Goal: Task Accomplishment & Management: Use online tool/utility

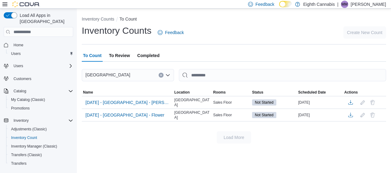
click at [153, 114] on span "[DATE] - [GEOGRAPHIC_DATA] - Flower" at bounding box center [125, 115] width 79 height 6
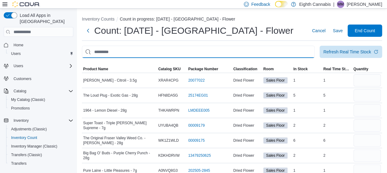
click at [210, 49] on input "This is a search bar. After typing your query, hit enter to filter the results …" at bounding box center [198, 52] width 233 height 12
type input "******"
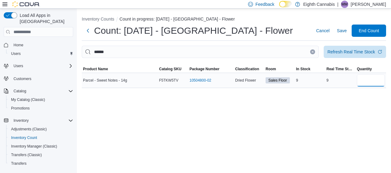
click at [369, 75] on input "number" at bounding box center [371, 80] width 28 height 12
type input "*"
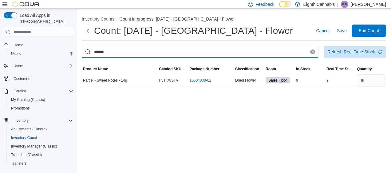
click at [294, 54] on input "******" at bounding box center [200, 52] width 237 height 12
type input "***"
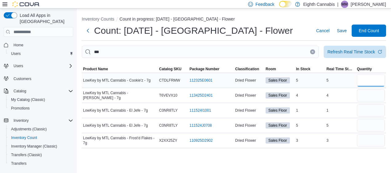
click at [364, 80] on input "number" at bounding box center [371, 80] width 28 height 12
type input "*"
click at [366, 97] on input "number" at bounding box center [371, 96] width 28 height 12
type input "*"
click at [363, 110] on input "number" at bounding box center [371, 111] width 28 height 12
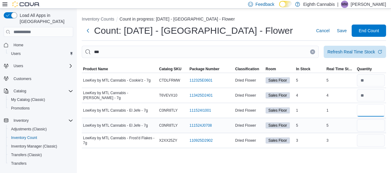
type input "*"
click at [374, 130] on input "number" at bounding box center [371, 126] width 28 height 12
type input "*"
click at [374, 138] on input "number" at bounding box center [371, 141] width 28 height 12
type input "*"
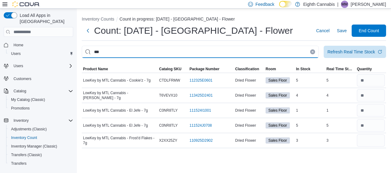
click at [263, 51] on input "***" at bounding box center [200, 52] width 237 height 12
type input "***"
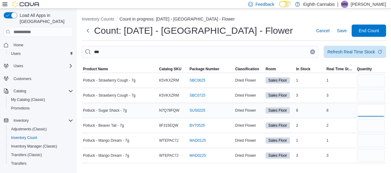
click at [367, 109] on input "number" at bounding box center [371, 111] width 28 height 12
type input "*"
click at [373, 89] on div at bounding box center [371, 95] width 30 height 15
click at [364, 60] on div at bounding box center [234, 61] width 305 height 7
click at [364, 46] on span "Refresh Real Time Stock" at bounding box center [355, 52] width 55 height 12
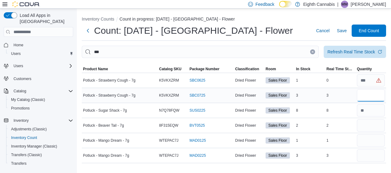
click at [370, 98] on input "number" at bounding box center [371, 96] width 28 height 12
type input "*"
click at [369, 121] on input "number" at bounding box center [371, 126] width 28 height 12
click at [371, 82] on input "number" at bounding box center [371, 80] width 28 height 12
type input "*"
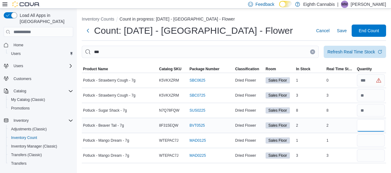
click at [375, 121] on input "number" at bounding box center [371, 126] width 28 height 12
type input "*"
click at [376, 154] on input "number" at bounding box center [371, 156] width 28 height 12
type input "*"
click at [367, 139] on input "number" at bounding box center [371, 141] width 28 height 12
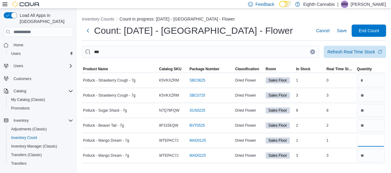
type input "*"
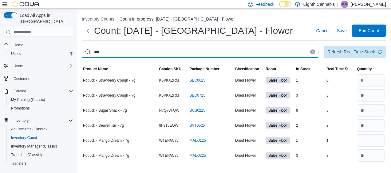
click at [248, 53] on input "***" at bounding box center [200, 52] width 237 height 12
type input "****"
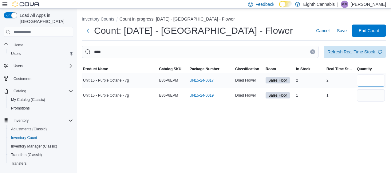
click at [378, 80] on input "number" at bounding box center [371, 80] width 28 height 12
type input "*"
click at [374, 90] on input "number" at bounding box center [371, 96] width 28 height 12
type input "*"
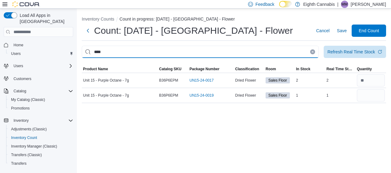
click at [246, 49] on input "****" at bounding box center [200, 52] width 237 height 12
click at [246, 48] on input "****" at bounding box center [200, 52] width 237 height 12
type input "****"
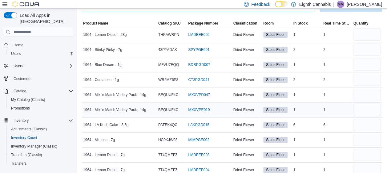
scroll to position [54, 0]
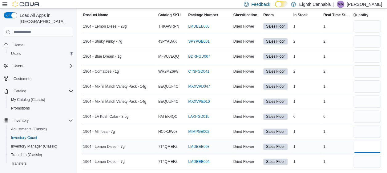
click at [377, 144] on input "number" at bounding box center [367, 147] width 28 height 12
type input "*"
click at [374, 156] on input "number" at bounding box center [367, 162] width 28 height 12
type input "*"
click at [366, 128] on input "number" at bounding box center [367, 132] width 28 height 12
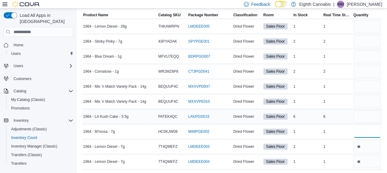
type input "*"
click at [368, 121] on input "number" at bounding box center [367, 117] width 28 height 12
click at [369, 73] on input "number" at bounding box center [367, 72] width 28 height 12
type input "*"
click at [371, 84] on input "number" at bounding box center [367, 87] width 28 height 12
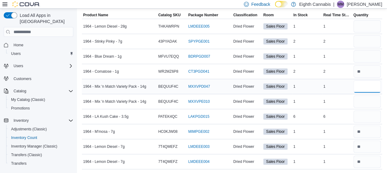
type input "*"
click at [375, 106] on input "number" at bounding box center [367, 102] width 28 height 12
type input "*"
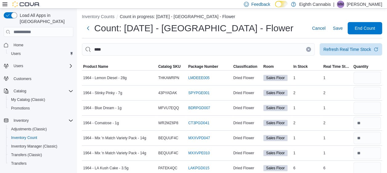
scroll to position [0, 0]
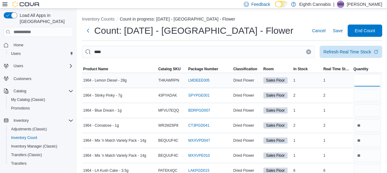
click at [371, 79] on input "number" at bounding box center [367, 80] width 28 height 12
type input "*"
click at [375, 97] on input "number" at bounding box center [367, 96] width 28 height 12
type input "*"
click at [376, 113] on input "number" at bounding box center [367, 111] width 28 height 12
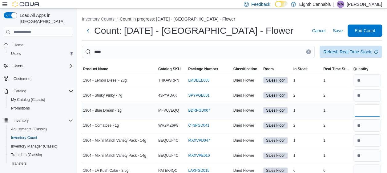
type input "*"
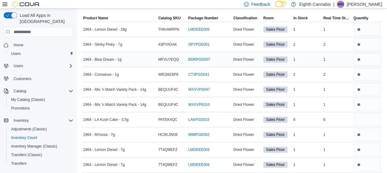
scroll to position [54, 0]
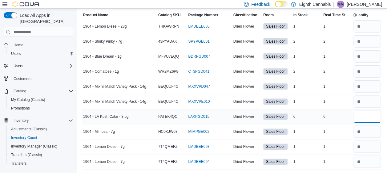
click at [372, 114] on input "number" at bounding box center [367, 117] width 28 height 12
click at [370, 115] on input "number" at bounding box center [367, 117] width 28 height 12
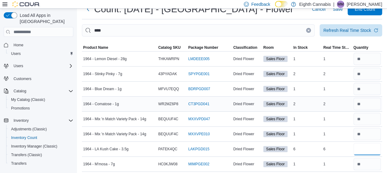
scroll to position [0, 0]
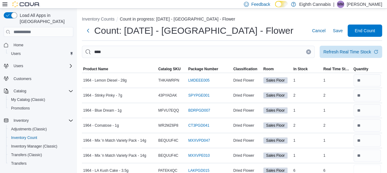
type input "*"
click at [185, 51] on input "****" at bounding box center [198, 52] width 233 height 12
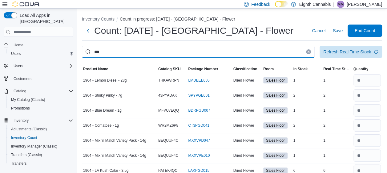
type input "***"
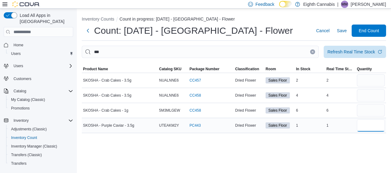
click at [369, 126] on input "number" at bounding box center [371, 126] width 28 height 12
type input "*"
click at [373, 112] on input "number" at bounding box center [371, 111] width 28 height 12
type input "*"
click at [365, 93] on input "number" at bounding box center [371, 96] width 28 height 12
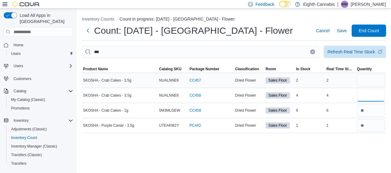
type input "*"
click at [374, 77] on input "number" at bounding box center [371, 80] width 28 height 12
type input "*"
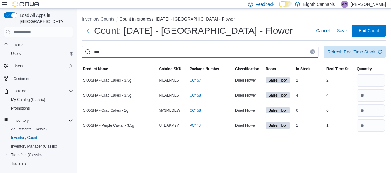
click at [253, 52] on input "***" at bounding box center [200, 52] width 237 height 12
click at [253, 53] on input "***" at bounding box center [200, 52] width 237 height 12
type input "*"
type input "*****"
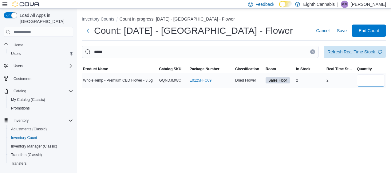
click at [374, 82] on input "number" at bounding box center [371, 80] width 28 height 12
type input "*"
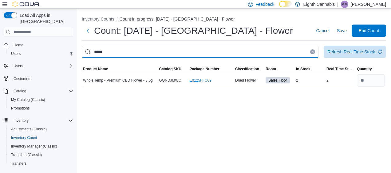
click at [291, 54] on input "*****" at bounding box center [200, 52] width 237 height 12
type input "****"
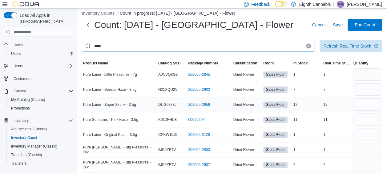
scroll to position [9, 0]
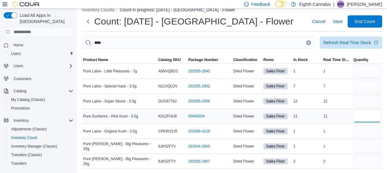
click at [367, 117] on input "number" at bounding box center [367, 116] width 28 height 12
click at [370, 119] on input "**" at bounding box center [367, 116] width 28 height 12
type input "**"
click at [377, 130] on input "number" at bounding box center [367, 132] width 28 height 12
type input "*"
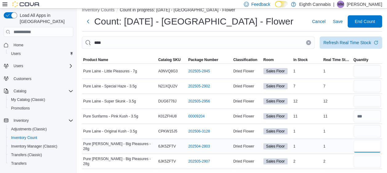
click at [377, 141] on input "number" at bounding box center [367, 147] width 28 height 12
type input "*"
click at [375, 160] on input "number" at bounding box center [367, 162] width 28 height 12
type input "*"
click at [357, 95] on div at bounding box center [367, 101] width 28 height 12
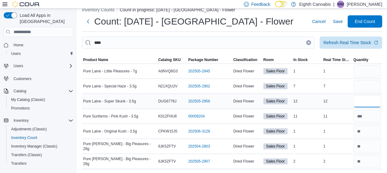
click at [368, 105] on input "number" at bounding box center [367, 101] width 28 height 12
type input "**"
click at [364, 82] on input "number" at bounding box center [367, 86] width 28 height 12
type input "*"
click at [368, 74] on input "number" at bounding box center [367, 71] width 28 height 12
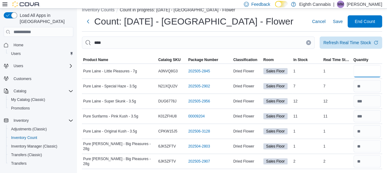
type input "*"
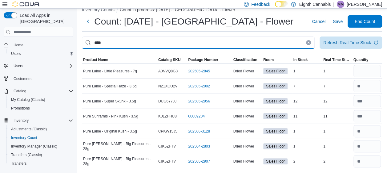
click at [287, 42] on input "****" at bounding box center [198, 43] width 233 height 12
type input "***"
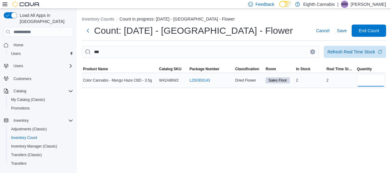
click at [364, 77] on input "number" at bounding box center [371, 80] width 28 height 12
type input "*"
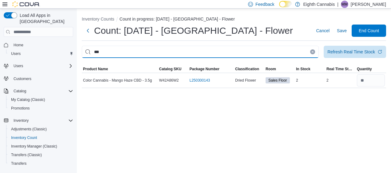
click at [291, 54] on input "***" at bounding box center [200, 52] width 237 height 12
type input "****"
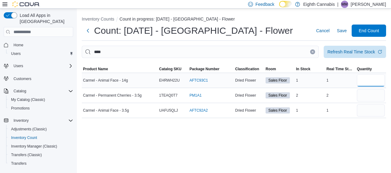
click at [366, 80] on input "number" at bounding box center [371, 80] width 28 height 12
type input "*"
click at [368, 92] on input "number" at bounding box center [371, 96] width 28 height 12
type input "*"
click at [368, 110] on input "number" at bounding box center [371, 111] width 28 height 12
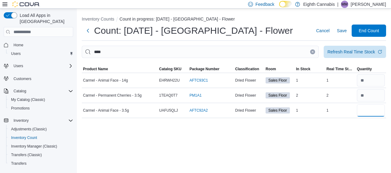
type input "*"
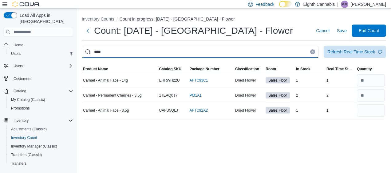
click at [231, 54] on input "****" at bounding box center [200, 52] width 237 height 12
drag, startPoint x: 231, startPoint y: 54, endPoint x: 234, endPoint y: 43, distance: 10.9
click at [232, 53] on input "****" at bounding box center [200, 52] width 237 height 12
type input "*****"
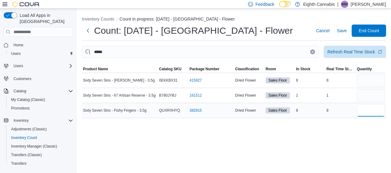
click at [373, 106] on input "number" at bounding box center [371, 111] width 28 height 12
drag, startPoint x: 370, startPoint y: 85, endPoint x: 376, endPoint y: 83, distance: 5.9
click at [376, 83] on input "number" at bounding box center [371, 80] width 28 height 12
type input "*"
click at [373, 97] on input "number" at bounding box center [371, 96] width 28 height 12
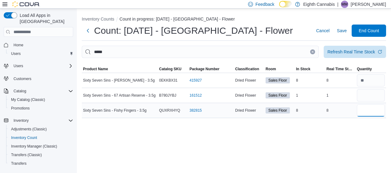
click at [377, 108] on input "number" at bounding box center [371, 111] width 28 height 12
type input "*"
click at [362, 93] on input "number" at bounding box center [371, 96] width 28 height 12
type input "*"
click at [314, 50] on button "Clear input" at bounding box center [312, 52] width 5 height 5
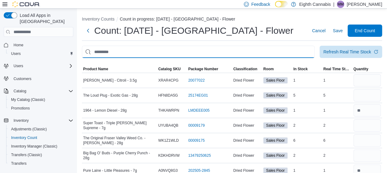
click at [303, 52] on input "This is a search bar. After typing your query, hit enter to filter the results …" at bounding box center [198, 52] width 233 height 12
type input "****"
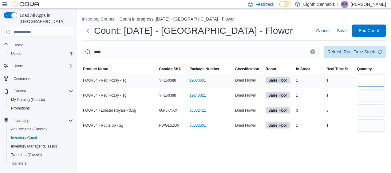
click at [364, 76] on input "number" at bounding box center [371, 80] width 28 height 12
type input "*"
click at [366, 95] on input "number" at bounding box center [371, 96] width 28 height 12
type input "*"
click at [369, 111] on input "number" at bounding box center [371, 111] width 28 height 12
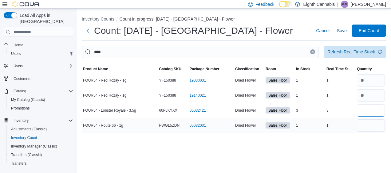
type input "*"
click at [369, 127] on input "number" at bounding box center [371, 126] width 28 height 12
type input "*"
click at [314, 53] on button "Clear input" at bounding box center [312, 52] width 5 height 5
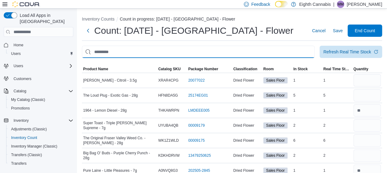
click at [282, 54] on input "This is a search bar. After typing your query, hit enter to filter the results …" at bounding box center [198, 52] width 233 height 12
type input "******"
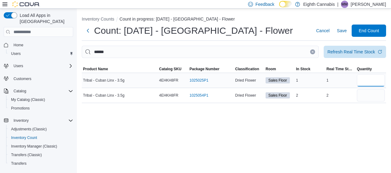
click at [370, 79] on input "number" at bounding box center [371, 80] width 28 height 12
type input "*"
click at [375, 98] on input "number" at bounding box center [371, 96] width 28 height 12
type input "*"
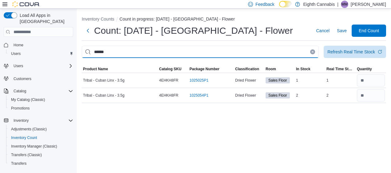
click at [230, 54] on input "******" at bounding box center [200, 52] width 237 height 12
type input "****"
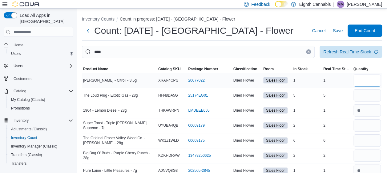
click at [378, 81] on input "number" at bounding box center [367, 80] width 28 height 12
type input "*"
click at [374, 96] on input "number" at bounding box center [367, 96] width 28 height 12
type input "*"
click at [374, 124] on input "number" at bounding box center [367, 126] width 28 height 12
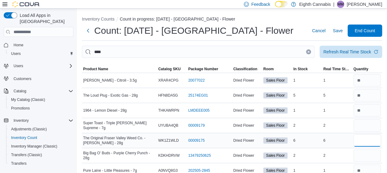
click at [372, 143] on input "number" at bounding box center [367, 141] width 28 height 12
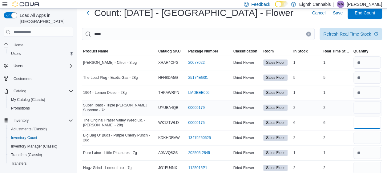
scroll to position [31, 0]
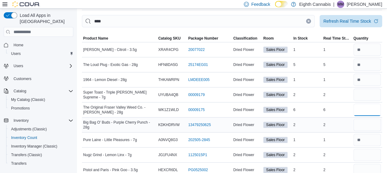
type input "*"
click at [362, 125] on input "number" at bounding box center [367, 125] width 28 height 12
type input "*"
click at [369, 155] on input "number" at bounding box center [367, 155] width 28 height 12
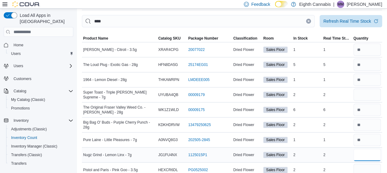
type input "*"
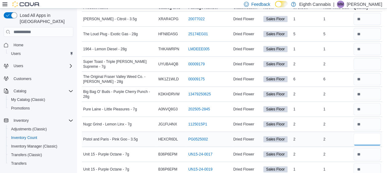
click at [369, 140] on input "number" at bounding box center [367, 140] width 28 height 12
type input "*"
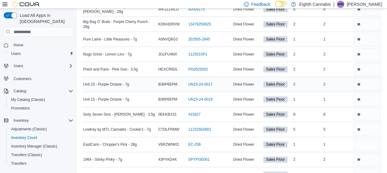
scroll to position [154, 0]
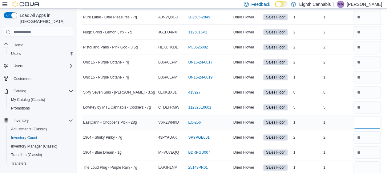
click at [371, 119] on input "number" at bounding box center [367, 123] width 28 height 12
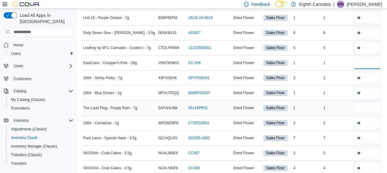
scroll to position [215, 0]
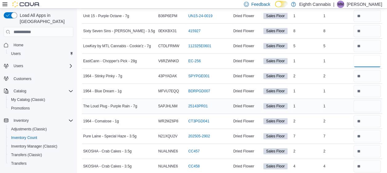
type input "*"
click at [378, 104] on input "number" at bounding box center [367, 106] width 28 height 12
type input "*"
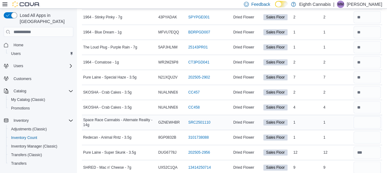
scroll to position [277, 0]
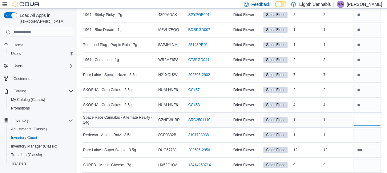
click at [377, 117] on input "number" at bounding box center [367, 120] width 28 height 12
type input "*"
click at [375, 139] on input "number" at bounding box center [367, 135] width 28 height 12
type input "*"
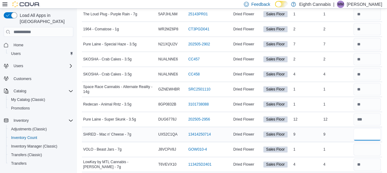
click at [372, 133] on input "number" at bounding box center [367, 135] width 28 height 12
click at [372, 147] on input "number" at bounding box center [367, 150] width 28 height 12
type input "*"
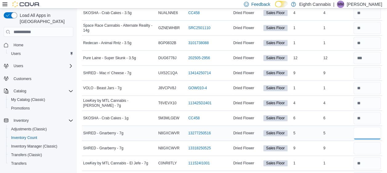
click at [371, 129] on input "number" at bounding box center [367, 133] width 28 height 12
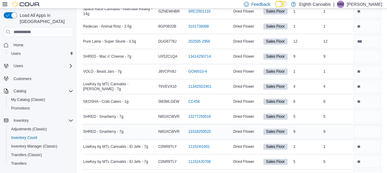
scroll to position [400, 0]
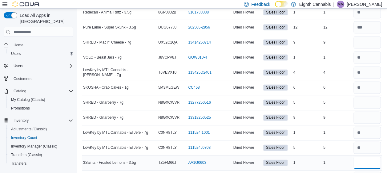
click at [369, 157] on input "number" at bounding box center [367, 163] width 28 height 12
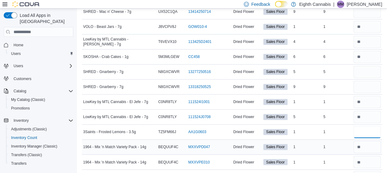
scroll to position [492, 0]
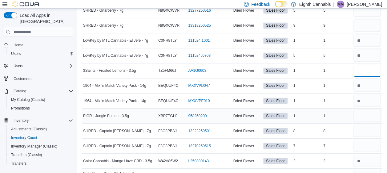
type input "*"
click at [365, 117] on input "number" at bounding box center [367, 116] width 28 height 12
type input "*"
click at [368, 127] on input "number" at bounding box center [367, 131] width 28 height 12
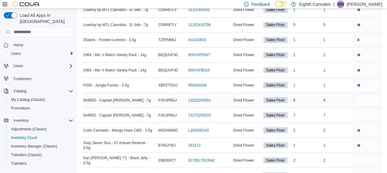
scroll to position [554, 0]
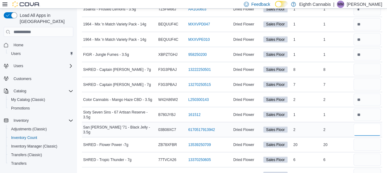
click at [369, 126] on input "number" at bounding box center [367, 130] width 28 height 12
type input "*"
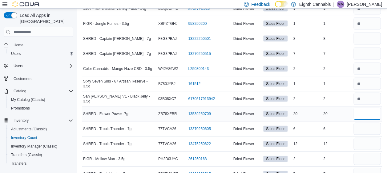
click at [365, 111] on input "number" at bounding box center [367, 114] width 28 height 12
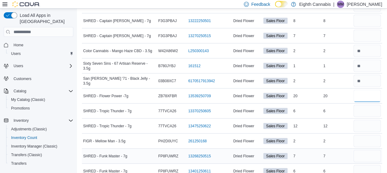
scroll to position [615, 0]
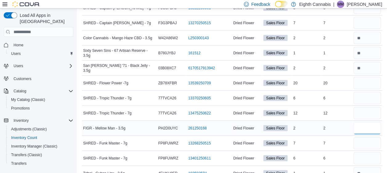
click at [369, 126] on input "number" at bounding box center [367, 128] width 28 height 12
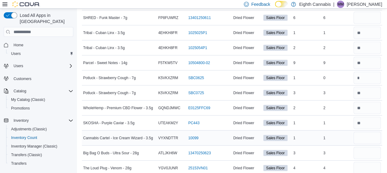
scroll to position [769, 0]
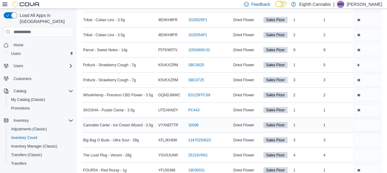
type input "*"
click at [368, 119] on input "number" at bounding box center [367, 125] width 28 height 12
type input "*"
click at [369, 134] on input "number" at bounding box center [367, 140] width 28 height 12
type input "*"
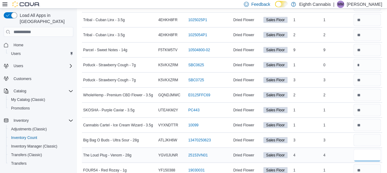
click at [373, 150] on input "number" at bounding box center [367, 156] width 28 height 12
type input "*"
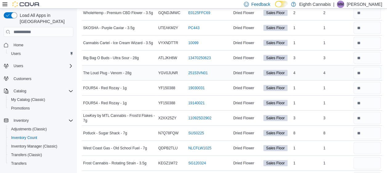
scroll to position [861, 0]
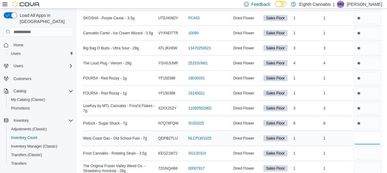
click at [367, 134] on input "number" at bounding box center [367, 139] width 28 height 12
type input "*"
click at [366, 148] on input "number" at bounding box center [367, 154] width 28 height 12
type input "*"
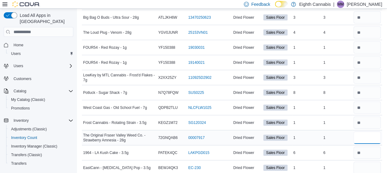
click at [366, 132] on input "number" at bounding box center [367, 138] width 28 height 12
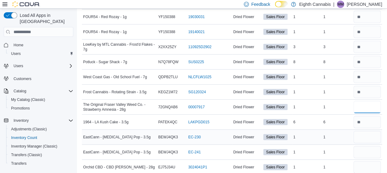
type input "*"
click at [370, 131] on input "number" at bounding box center [367, 137] width 28 height 12
type input "*"
click at [371, 146] on input "number" at bounding box center [367, 152] width 28 height 12
type input "*"
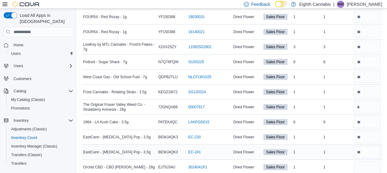
scroll to position [954, 0]
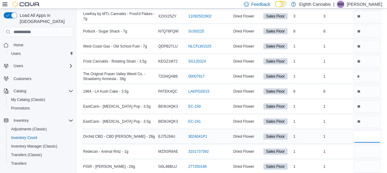
click at [369, 131] on input "number" at bounding box center [367, 137] width 28 height 12
type input "*"
click at [372, 146] on input "number" at bounding box center [367, 152] width 28 height 12
type input "*"
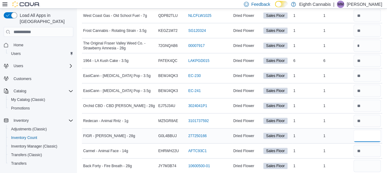
click at [372, 130] on input "number" at bounding box center [367, 136] width 28 height 12
type input "*"
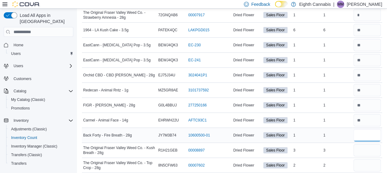
click at [372, 130] on input "number" at bounding box center [367, 136] width 28 height 12
type input "*"
click at [371, 149] on input "number" at bounding box center [367, 151] width 28 height 12
type input "*"
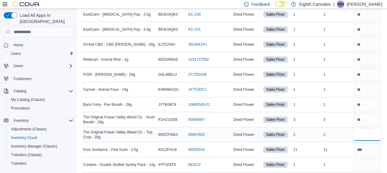
click at [368, 129] on input "number" at bounding box center [367, 135] width 28 height 12
click at [381, 131] on input "number" at bounding box center [367, 135] width 28 height 12
type input "*"
click at [373, 114] on input "number" at bounding box center [367, 120] width 28 height 12
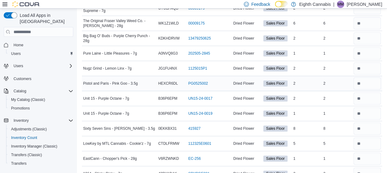
scroll to position [0, 0]
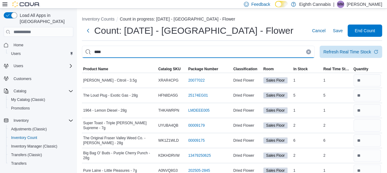
click at [193, 52] on input "****" at bounding box center [198, 52] width 233 height 12
type input "*******"
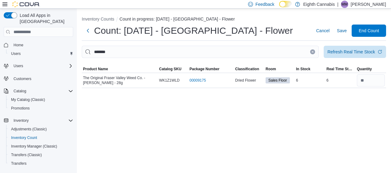
click at [375, 88] on table "This table contains 1 rows. Product Name Catalog SKU Package Number Classificat…" at bounding box center [234, 77] width 305 height 23
click at [313, 49] on input "*******" at bounding box center [200, 52] width 237 height 12
click at [311, 50] on button "Clear input" at bounding box center [312, 52] width 5 height 5
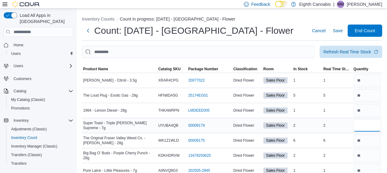
click at [367, 127] on input "number" at bounding box center [367, 126] width 28 height 12
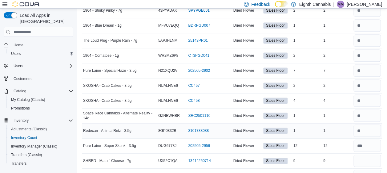
scroll to position [308, 0]
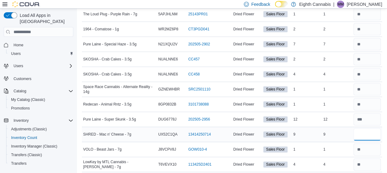
click at [373, 135] on input "number" at bounding box center [367, 135] width 28 height 12
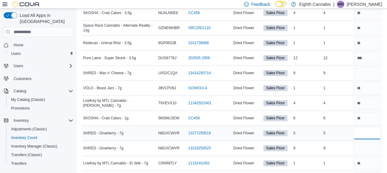
click at [373, 132] on input "number" at bounding box center [367, 133] width 28 height 12
click at [373, 142] on input "number" at bounding box center [367, 148] width 28 height 12
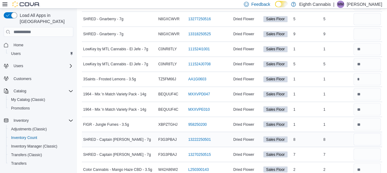
scroll to position [492, 0]
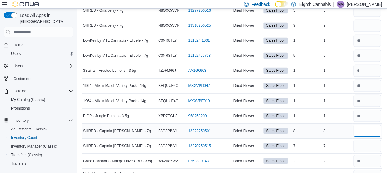
click at [371, 127] on input "number" at bounding box center [367, 131] width 28 height 12
click at [371, 142] on input "number" at bounding box center [367, 146] width 28 height 12
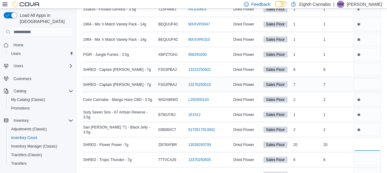
click at [371, 142] on input "number" at bounding box center [367, 145] width 28 height 12
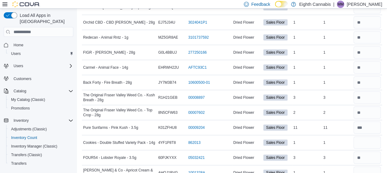
scroll to position [1077, 0]
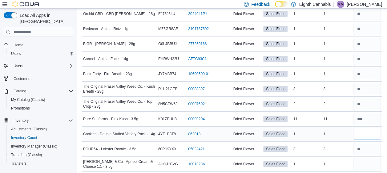
click at [373, 128] on input "number" at bounding box center [367, 134] width 28 height 12
type input "*"
click at [370, 158] on input "number" at bounding box center [367, 164] width 28 height 12
type input "*"
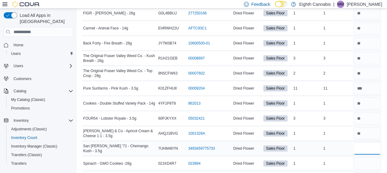
click at [370, 143] on input "number" at bounding box center [367, 149] width 28 height 12
type input "*"
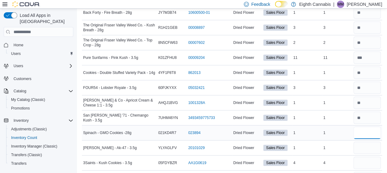
click at [369, 127] on input "number" at bounding box center [367, 133] width 28 height 12
type input "*"
click at [367, 142] on input "number" at bounding box center [367, 148] width 28 height 12
type input "*"
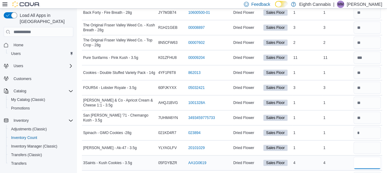
click at [367, 157] on input "number" at bounding box center [367, 163] width 28 height 12
type input "*"
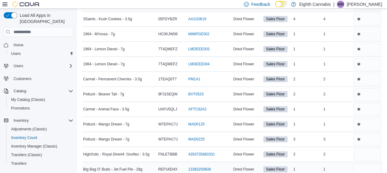
scroll to position [1292, 0]
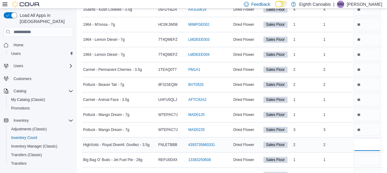
click at [370, 139] on input "number" at bounding box center [367, 145] width 28 height 12
type input "*"
click at [370, 154] on input "number" at bounding box center [367, 160] width 28 height 12
type input "*"
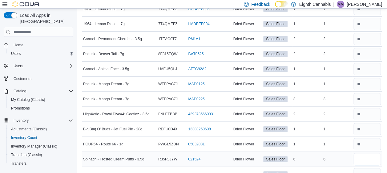
click at [373, 154] on input "number" at bounding box center [367, 160] width 28 height 12
type input "*"
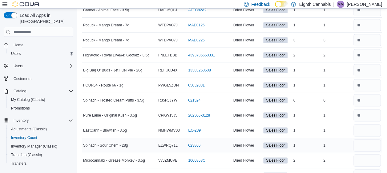
scroll to position [1384, 0]
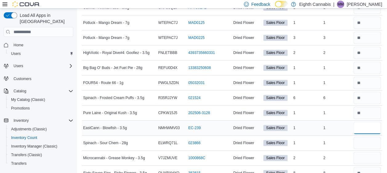
click at [377, 122] on input "number" at bounding box center [367, 128] width 28 height 12
type input "*"
click at [377, 137] on input "number" at bounding box center [367, 143] width 28 height 12
type input "*"
click at [370, 152] on input "number" at bounding box center [367, 158] width 28 height 12
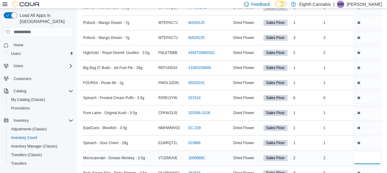
type input "*"
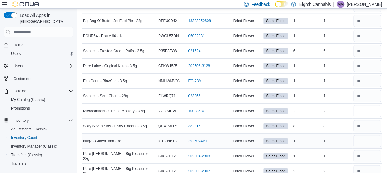
type input "*"
click at [375, 135] on input "number" at bounding box center [367, 141] width 28 height 12
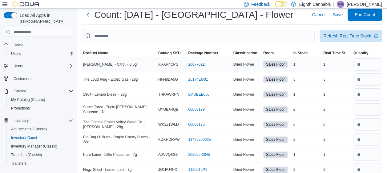
scroll to position [0, 0]
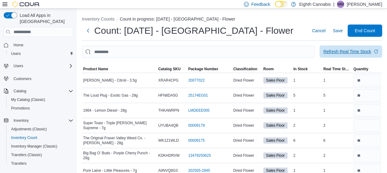
click at [368, 52] on div "Refresh Real Time Stock" at bounding box center [347, 52] width 48 height 6
click at [342, 68] on span "Real Time Stock" at bounding box center [337, 69] width 28 height 5
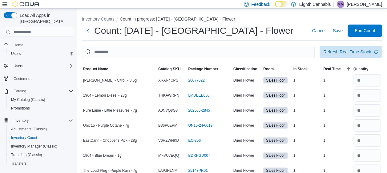
click at [344, 64] on div at bounding box center [232, 61] width 300 height 7
click at [341, 67] on span "Real Time Stock" at bounding box center [334, 69] width 22 height 5
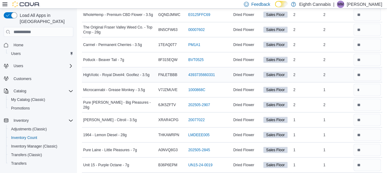
scroll to position [769, 0]
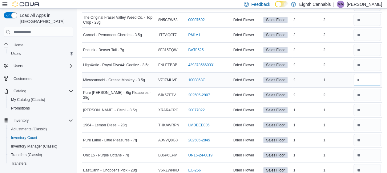
click at [369, 75] on input "number" at bounding box center [367, 80] width 28 height 12
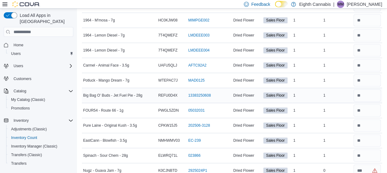
scroll to position [1431, 0]
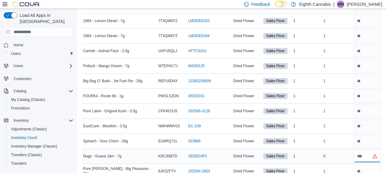
click at [369, 150] on input "number" at bounding box center [367, 156] width 28 height 12
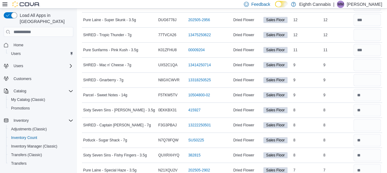
scroll to position [0, 0]
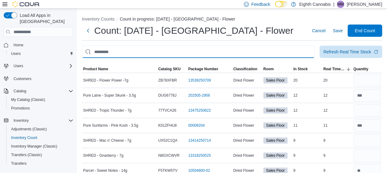
click at [253, 54] on input "This is a search bar. After typing your query, hit enter to filter the results …" at bounding box center [198, 52] width 233 height 12
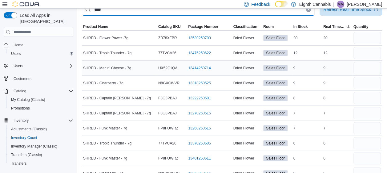
scroll to position [54, 0]
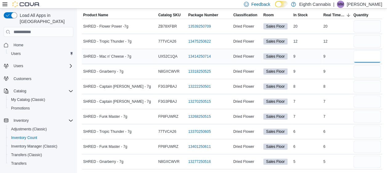
click at [370, 57] on input "number" at bounding box center [367, 56] width 28 height 12
click at [365, 27] on input "number" at bounding box center [367, 26] width 28 height 12
click at [365, 71] on input "number" at bounding box center [367, 72] width 28 height 12
click at [374, 164] on input "number" at bounding box center [367, 162] width 28 height 12
click at [369, 95] on div at bounding box center [367, 101] width 30 height 15
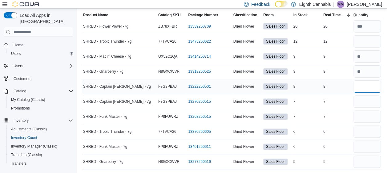
click at [369, 88] on input "number" at bounding box center [367, 87] width 28 height 12
click at [369, 118] on input "number" at bounding box center [367, 117] width 28 height 12
click at [369, 150] on input "number" at bounding box center [367, 147] width 28 height 12
click at [376, 113] on input "number" at bounding box center [367, 117] width 28 height 12
click at [374, 130] on input "number" at bounding box center [367, 132] width 28 height 12
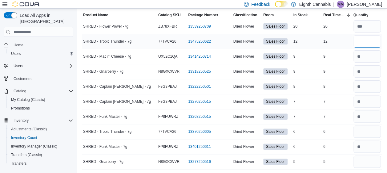
click at [370, 42] on input "number" at bounding box center [367, 41] width 28 height 12
click at [374, 127] on input "number" at bounding box center [367, 132] width 28 height 12
click at [376, 161] on input "number" at bounding box center [367, 162] width 28 height 12
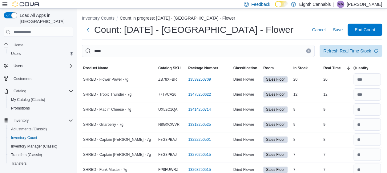
scroll to position [0, 0]
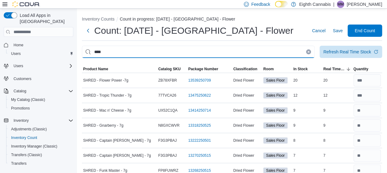
click at [214, 51] on input "****" at bounding box center [198, 52] width 233 height 12
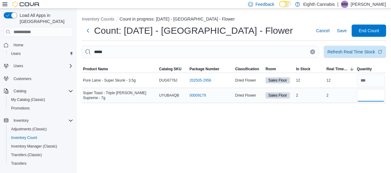
click at [367, 98] on input "number" at bounding box center [371, 96] width 28 height 12
click at [314, 54] on button "Clear input" at bounding box center [312, 52] width 5 height 5
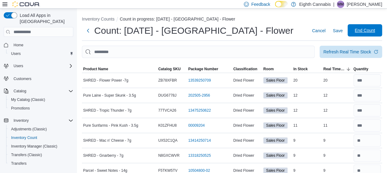
click at [377, 35] on span "End Count" at bounding box center [364, 30] width 27 height 12
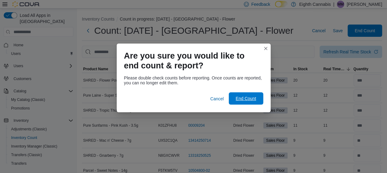
click at [252, 95] on span "End Count" at bounding box center [245, 99] width 27 height 12
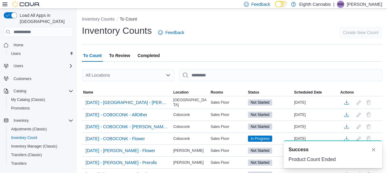
click at [111, 71] on div "All Locations" at bounding box center [128, 75] width 92 height 12
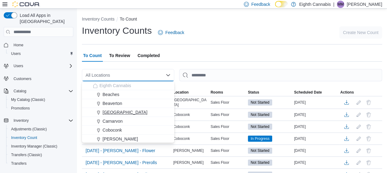
click at [118, 112] on span "[GEOGRAPHIC_DATA]" at bounding box center [124, 113] width 45 height 6
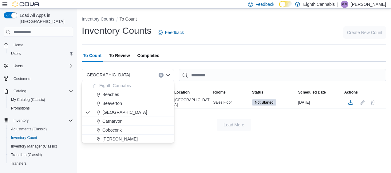
click at [195, 132] on div "Inventory Counts To Count Inventory Counts Feedback Create New Count To Count T…" at bounding box center [234, 73] width 314 height 128
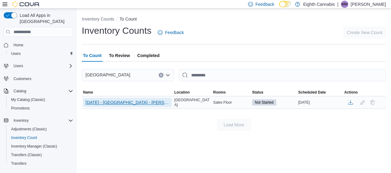
click at [134, 102] on span "[DATE] - [GEOGRAPHIC_DATA] - [PERSON_NAME]+Edi" at bounding box center [128, 103] width 84 height 6
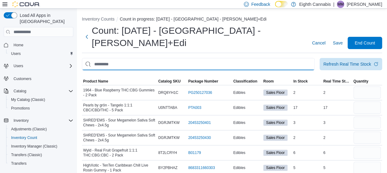
click at [141, 58] on input "This is a search bar. After typing your query, hit enter to filter the results …" at bounding box center [198, 64] width 233 height 12
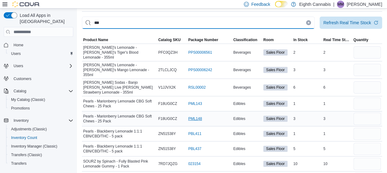
scroll to position [54, 0]
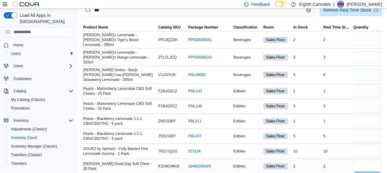
click at [366, 161] on input "number" at bounding box center [367, 167] width 28 height 12
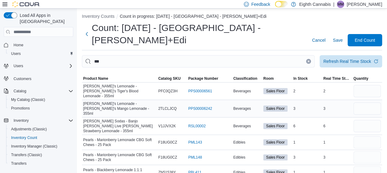
scroll to position [0, 0]
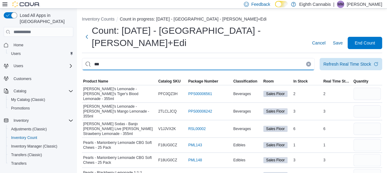
click at [228, 58] on input "***" at bounding box center [198, 64] width 233 height 12
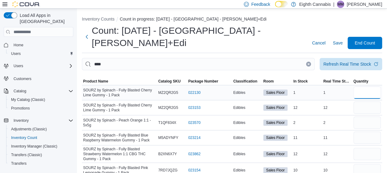
click at [373, 87] on input "number" at bounding box center [367, 93] width 28 height 12
click at [368, 117] on input "number" at bounding box center [367, 123] width 28 height 12
click at [374, 132] on input "number" at bounding box center [367, 138] width 28 height 12
click at [371, 165] on input "number" at bounding box center [367, 171] width 28 height 12
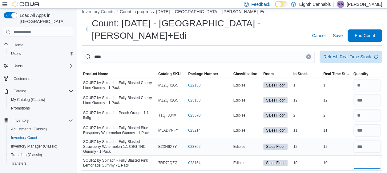
scroll to position [12, 0]
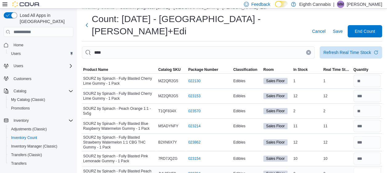
click at [372, 168] on input "number" at bounding box center [367, 174] width 28 height 12
click at [293, 46] on input "****" at bounding box center [198, 52] width 233 height 12
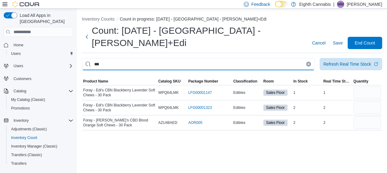
scroll to position [0, 0]
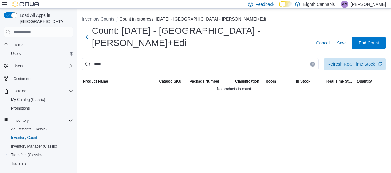
click at [152, 58] on input "****" at bounding box center [200, 64] width 237 height 12
click at [238, 58] on input "***" at bounding box center [200, 64] width 237 height 12
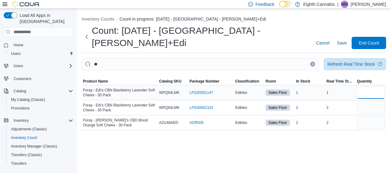
click at [373, 87] on input "number" at bounding box center [371, 93] width 28 height 12
click at [377, 102] on input "number" at bounding box center [371, 108] width 28 height 12
click at [372, 117] on input "number" at bounding box center [371, 123] width 28 height 12
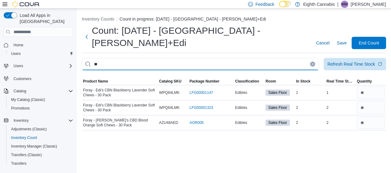
click at [230, 58] on input "**" at bounding box center [200, 64] width 237 height 12
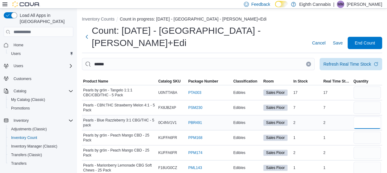
click at [365, 117] on input "number" at bounding box center [367, 123] width 28 height 12
click at [367, 132] on input "number" at bounding box center [367, 138] width 28 height 12
click at [370, 147] on input "number" at bounding box center [367, 153] width 28 height 12
click at [365, 87] on input "number" at bounding box center [367, 93] width 28 height 12
click at [375, 162] on input "number" at bounding box center [367, 168] width 28 height 12
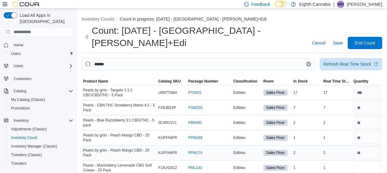
scroll to position [31, 0]
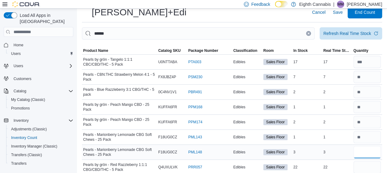
click at [370, 146] on input "number" at bounding box center [367, 152] width 28 height 12
click at [372, 146] on input "number" at bounding box center [367, 152] width 28 height 12
click at [370, 131] on input "number" at bounding box center [367, 137] width 28 height 12
click at [370, 146] on input "number" at bounding box center [367, 152] width 28 height 12
click at [369, 131] on input "number" at bounding box center [367, 137] width 28 height 12
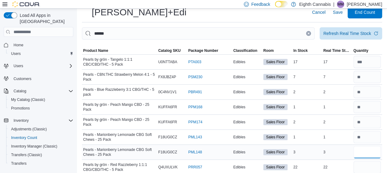
click at [377, 146] on input "number" at bounding box center [367, 152] width 28 height 12
click at [373, 161] on input "number" at bounding box center [367, 167] width 28 height 12
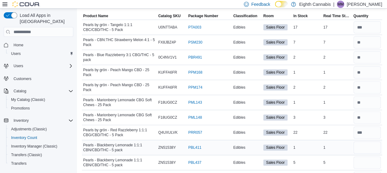
scroll to position [69, 0]
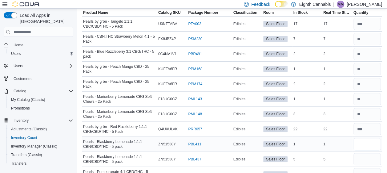
click at [372, 138] on input "number" at bounding box center [367, 144] width 28 height 12
click at [380, 169] on input "number" at bounding box center [367, 175] width 28 height 12
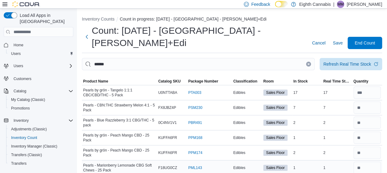
scroll to position [0, 0]
click at [223, 58] on input "******" at bounding box center [198, 64] width 233 height 12
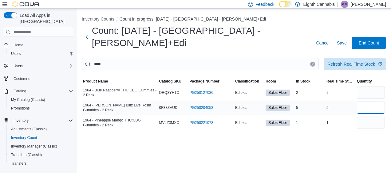
click at [367, 102] on input "number" at bounding box center [371, 108] width 28 height 12
click at [374, 117] on input "number" at bounding box center [371, 123] width 28 height 12
click at [372, 87] on input "number" at bounding box center [371, 93] width 28 height 12
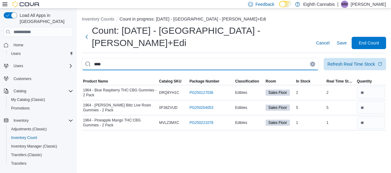
click at [289, 58] on input "****" at bounding box center [200, 64] width 237 height 12
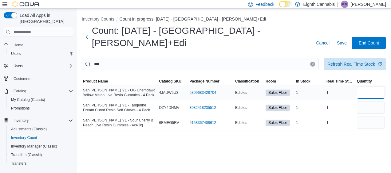
click at [366, 87] on input "number" at bounding box center [371, 93] width 28 height 12
click at [364, 102] on input "number" at bounding box center [371, 108] width 28 height 12
click at [368, 117] on input "number" at bounding box center [371, 123] width 28 height 12
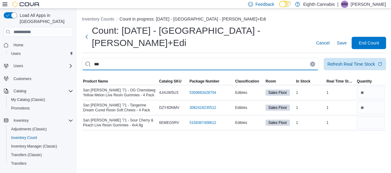
click at [238, 58] on input "***" at bounding box center [200, 64] width 237 height 12
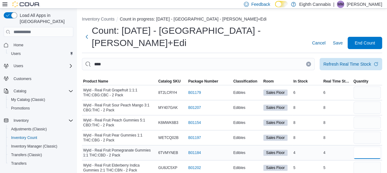
click at [365, 147] on input "number" at bounding box center [367, 153] width 28 height 12
click at [372, 87] on input "number" at bounding box center [367, 93] width 28 height 12
click at [374, 102] on input "number" at bounding box center [367, 108] width 28 height 12
click at [377, 117] on input "number" at bounding box center [367, 123] width 28 height 12
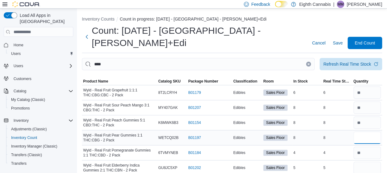
click at [374, 132] on input "number" at bounding box center [367, 138] width 28 height 12
click at [369, 162] on input "number" at bounding box center [367, 168] width 28 height 12
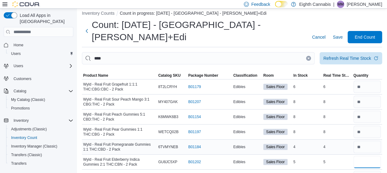
scroll to position [9, 0]
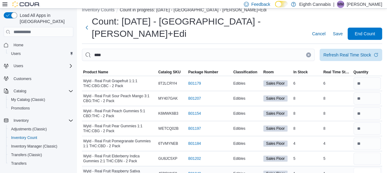
click at [371, 168] on input "number" at bounding box center [367, 174] width 28 height 12
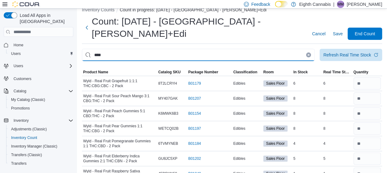
click at [314, 49] on input "****" at bounding box center [198, 55] width 233 height 12
click at [233, 49] on input "****" at bounding box center [198, 55] width 233 height 12
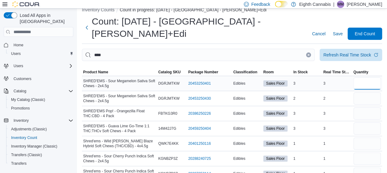
click at [363, 78] on input "number" at bounding box center [367, 84] width 28 height 12
click at [368, 108] on input "number" at bounding box center [367, 114] width 28 height 12
click at [366, 123] on input "number" at bounding box center [367, 129] width 28 height 12
click at [371, 138] on input "number" at bounding box center [367, 144] width 28 height 12
click at [373, 153] on input "number" at bounding box center [367, 159] width 28 height 12
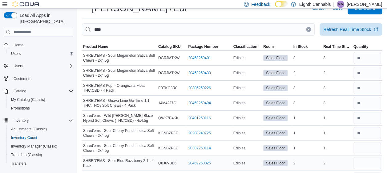
scroll to position [40, 0]
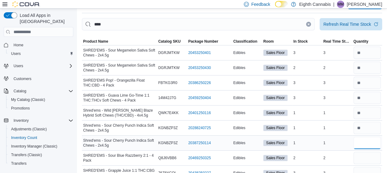
click at [366, 137] on input "number" at bounding box center [367, 143] width 28 height 12
click at [367, 137] on div at bounding box center [367, 143] width 30 height 15
click at [369, 152] on input "number" at bounding box center [367, 158] width 28 height 12
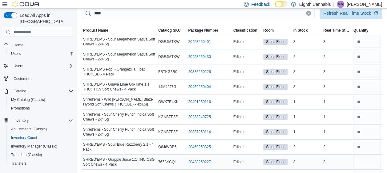
scroll to position [54, 0]
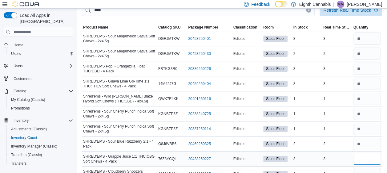
click at [367, 153] on input "number" at bounding box center [367, 159] width 28 height 12
click at [369, 168] on input "number" at bounding box center [367, 174] width 28 height 12
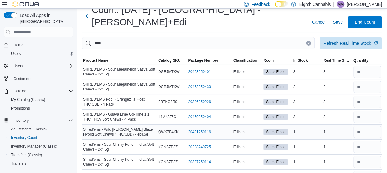
scroll to position [0, 0]
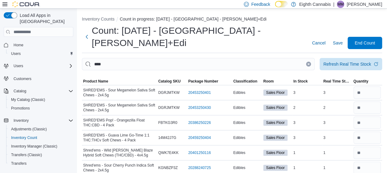
click at [309, 64] on icon "Clear input" at bounding box center [309, 65] width 2 height 2
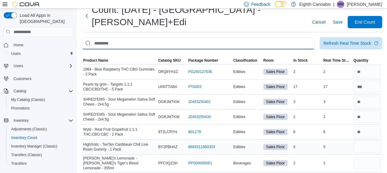
scroll to position [31, 0]
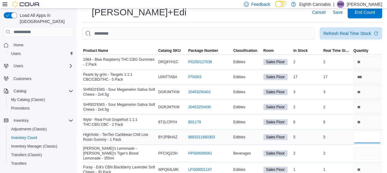
click at [375, 131] on input "number" at bounding box center [367, 137] width 28 height 12
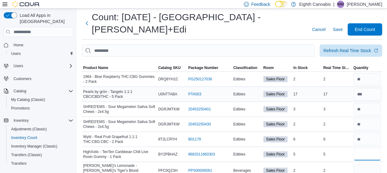
scroll to position [0, 0]
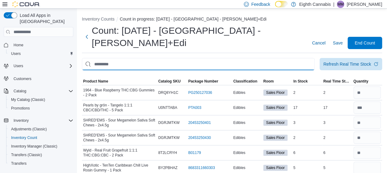
click at [225, 58] on input "This is a search bar. After typing your query, hit enter to filter the results …" at bounding box center [198, 64] width 233 height 12
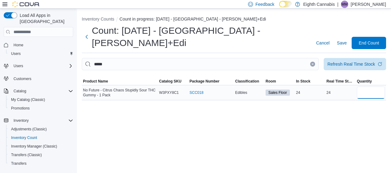
click at [381, 87] on input "number" at bounding box center [371, 93] width 28 height 12
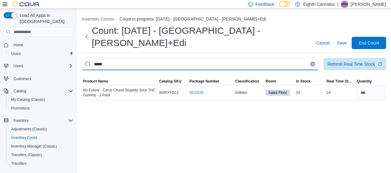
click at [281, 58] on input "*****" at bounding box center [200, 64] width 237 height 12
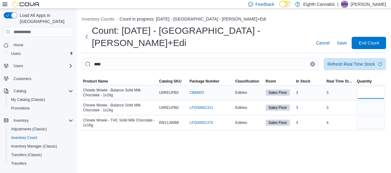
click at [362, 87] on input "number" at bounding box center [371, 93] width 28 height 12
click at [372, 116] on div at bounding box center [371, 123] width 30 height 15
click at [365, 117] on input "number" at bounding box center [371, 123] width 28 height 12
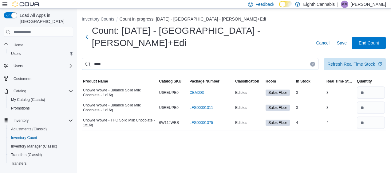
click at [271, 58] on input "****" at bounding box center [200, 64] width 237 height 12
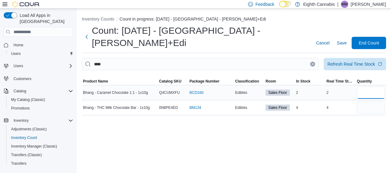
click at [372, 87] on input "number" at bounding box center [371, 93] width 28 height 12
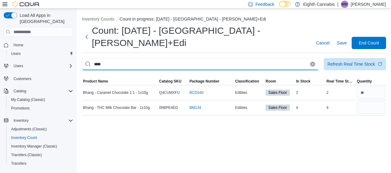
click at [282, 58] on input "****" at bounding box center [200, 64] width 237 height 12
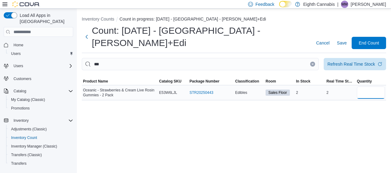
click at [370, 87] on input "number" at bounding box center [371, 93] width 28 height 12
click at [313, 62] on button "Clear input" at bounding box center [312, 64] width 5 height 5
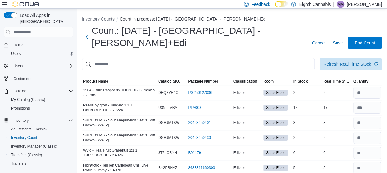
click at [287, 58] on input "This is a search bar. After typing your query, hit enter to filter the results …" at bounding box center [198, 64] width 233 height 12
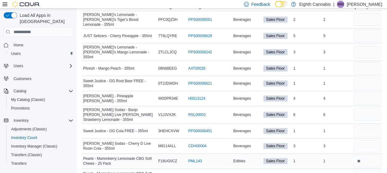
scroll to position [144, 0]
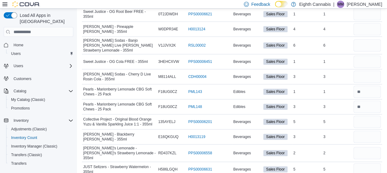
click at [366, 164] on input "number" at bounding box center [367, 170] width 28 height 12
click at [369, 146] on div at bounding box center [367, 153] width 30 height 15
click at [375, 147] on input "number" at bounding box center [367, 153] width 28 height 12
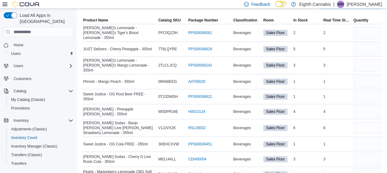
scroll to position [52, 0]
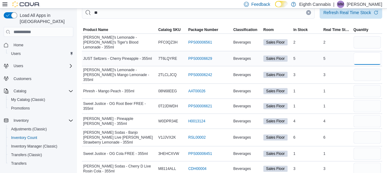
click at [372, 53] on input "number" at bounding box center [367, 59] width 28 height 12
click at [373, 36] on input "number" at bounding box center [367, 42] width 28 height 12
click at [369, 69] on input "number" at bounding box center [367, 75] width 28 height 12
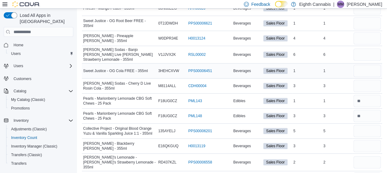
scroll to position [144, 0]
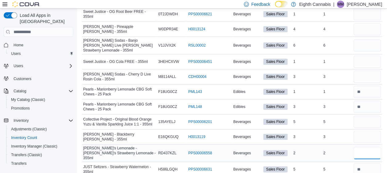
click at [375, 147] on input "number" at bounding box center [367, 153] width 28 height 12
click at [372, 131] on input "number" at bounding box center [367, 137] width 28 height 12
click at [367, 116] on input "number" at bounding box center [367, 122] width 28 height 12
click at [367, 71] on input "number" at bounding box center [367, 77] width 28 height 12
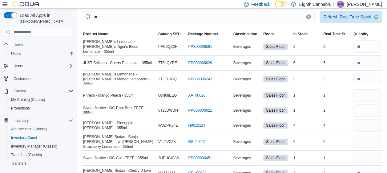
scroll to position [0, 0]
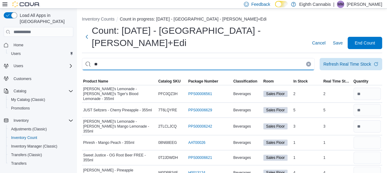
click at [286, 58] on input "**" at bounding box center [198, 64] width 233 height 12
click at [285, 58] on input "**" at bounding box center [198, 64] width 233 height 12
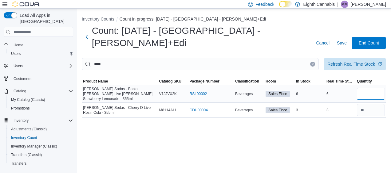
click at [377, 88] on input "number" at bounding box center [371, 94] width 28 height 12
click at [314, 62] on button "Clear input" at bounding box center [312, 64] width 5 height 5
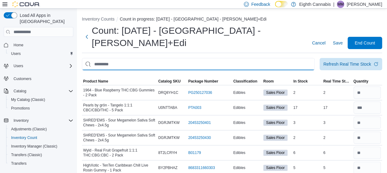
click at [305, 58] on input "This is a search bar. After typing your query, hit enter to filter the results …" at bounding box center [198, 64] width 233 height 12
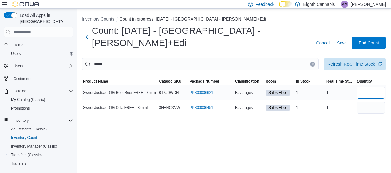
click at [378, 87] on input "number" at bounding box center [371, 93] width 28 height 12
click at [370, 102] on input "number" at bounding box center [371, 108] width 28 height 12
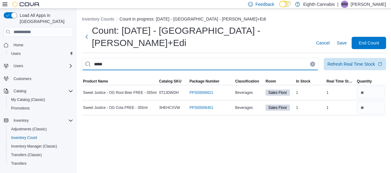
click at [269, 58] on input "*****" at bounding box center [200, 64] width 237 height 12
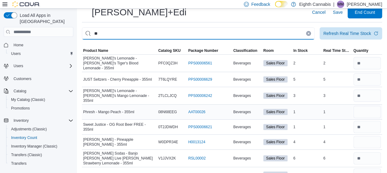
scroll to position [62, 0]
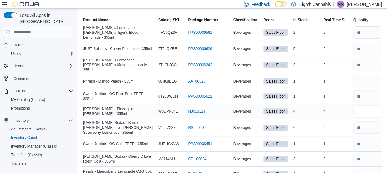
click at [375, 106] on input "number" at bounding box center [367, 112] width 28 height 12
click at [369, 75] on input "number" at bounding box center [367, 81] width 28 height 12
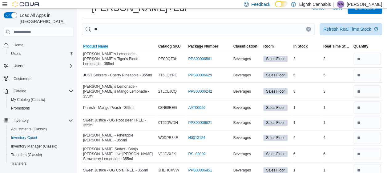
scroll to position [0, 0]
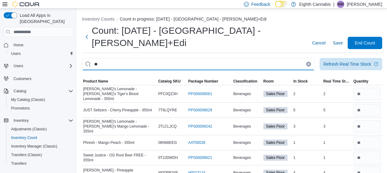
click at [110, 58] on input "**" at bounding box center [198, 64] width 233 height 12
click at [111, 58] on input "**" at bounding box center [198, 64] width 233 height 12
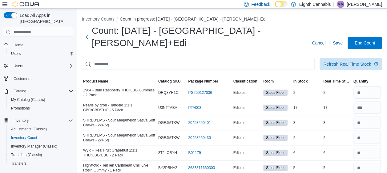
click at [236, 58] on input "This is a search bar. After typing your query, hit enter to filter the results …" at bounding box center [198, 64] width 233 height 12
